Goal: Navigation & Orientation: Understand site structure

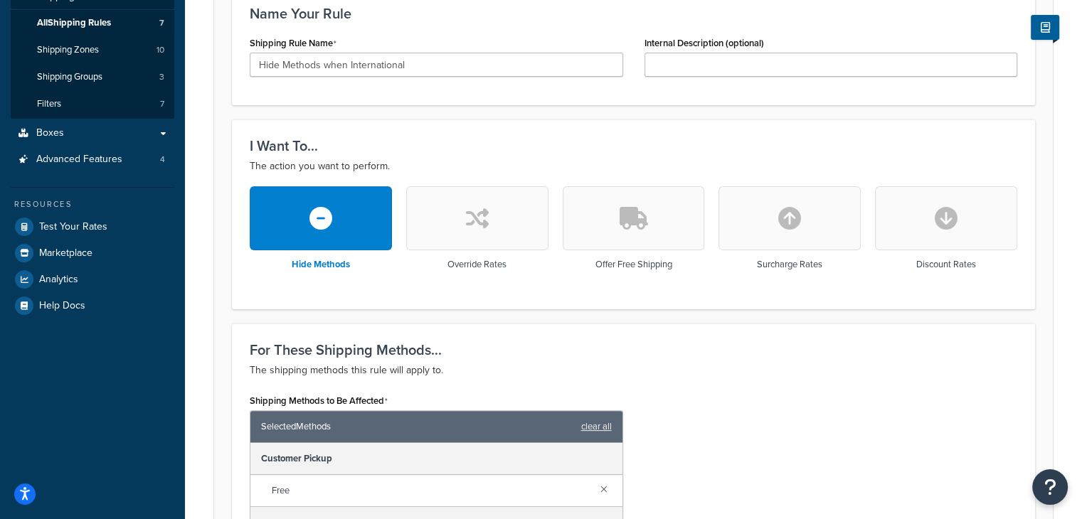
scroll to position [71, 0]
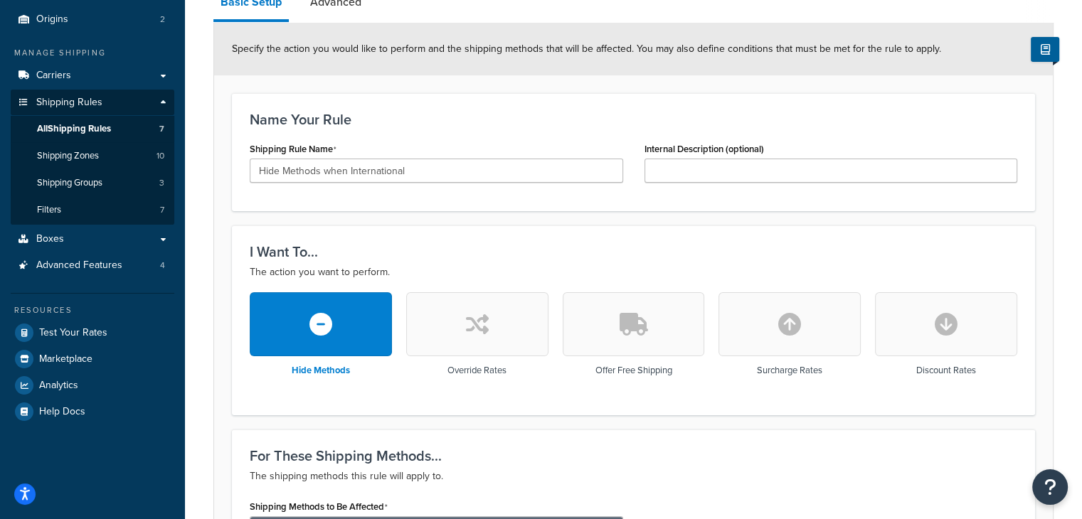
scroll to position [71, 0]
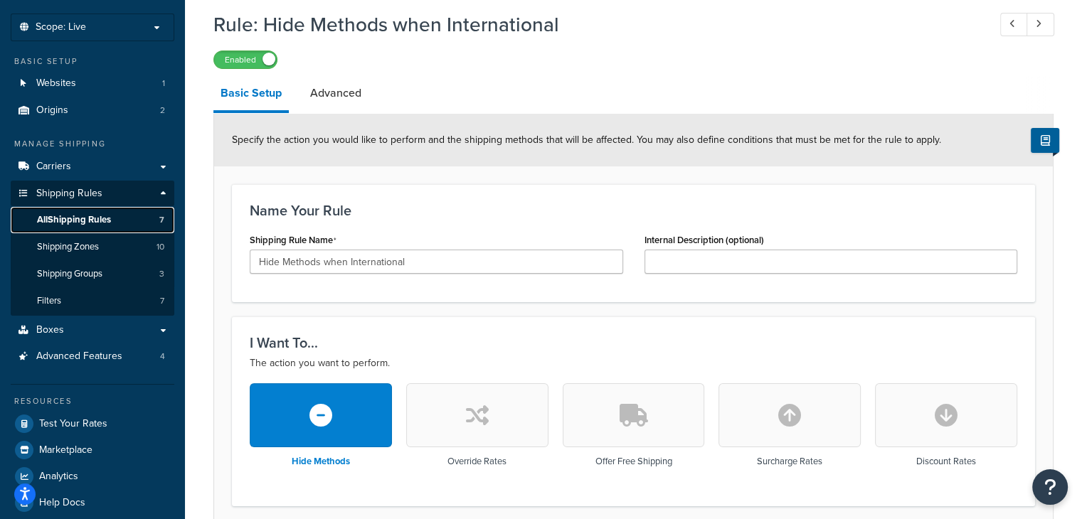
click at [102, 219] on span "All Shipping Rules" at bounding box center [74, 220] width 74 height 12
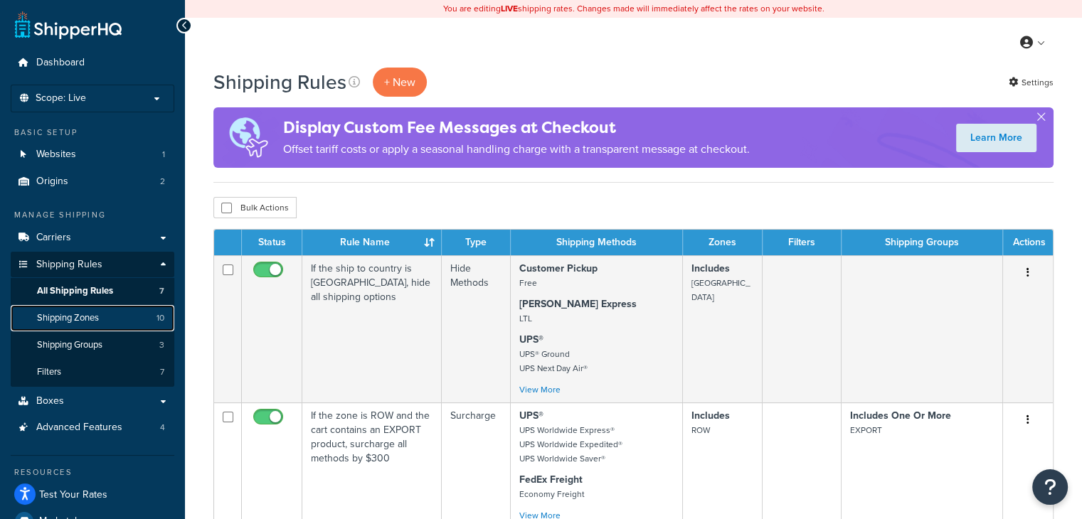
click at [104, 315] on link "Shipping Zones 10" at bounding box center [93, 318] width 164 height 26
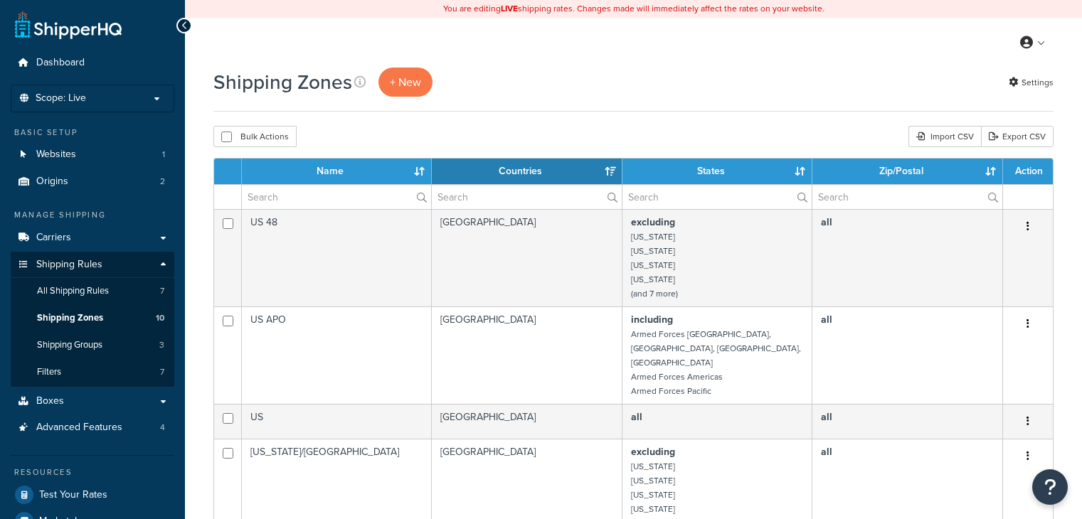
select select "15"
click at [100, 345] on span "Shipping Groups" at bounding box center [69, 345] width 65 height 12
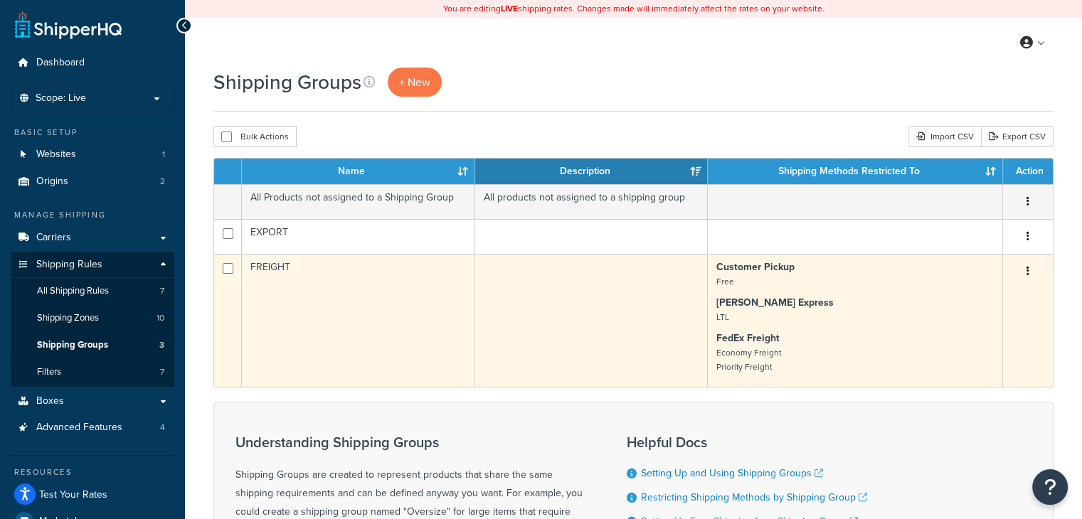
click at [1030, 271] on button "button" at bounding box center [1028, 271] width 20 height 23
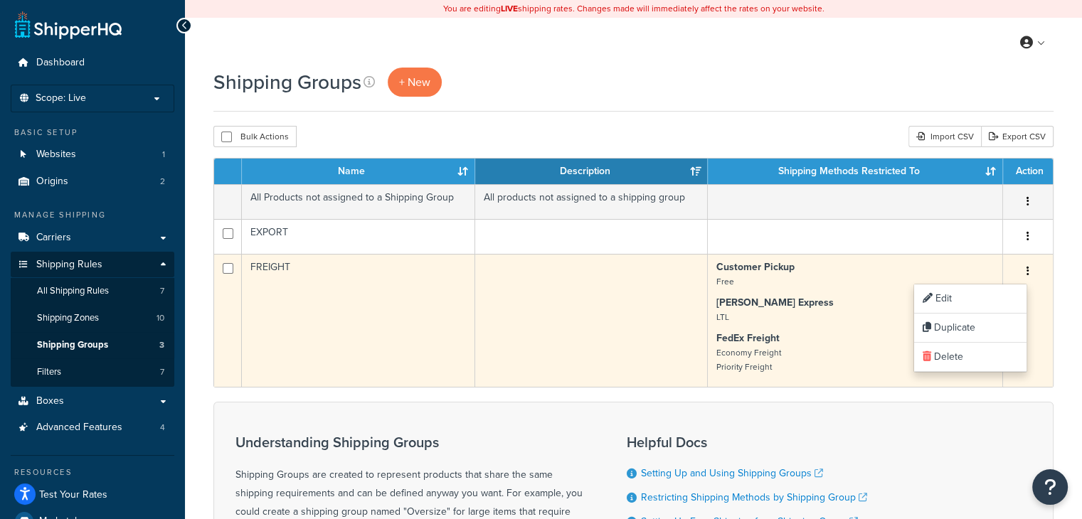
click at [1030, 271] on button "button" at bounding box center [1028, 271] width 20 height 23
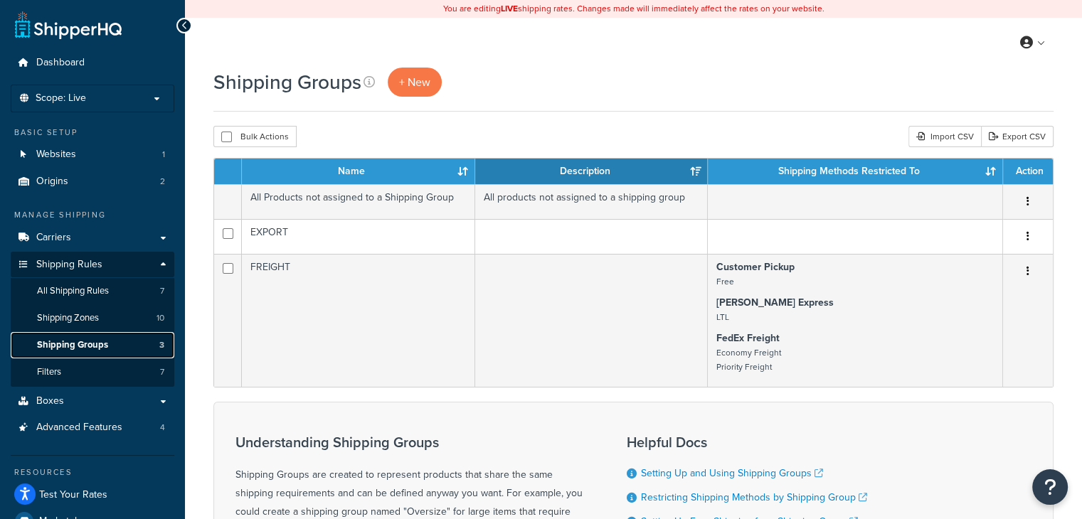
click at [74, 345] on span "Shipping Groups" at bounding box center [72, 345] width 71 height 12
